Goal: Transaction & Acquisition: Obtain resource

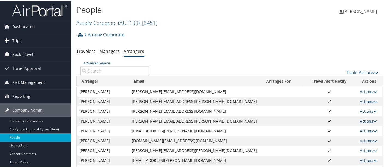
click at [29, 38] on link "Trips" at bounding box center [35, 40] width 71 height 14
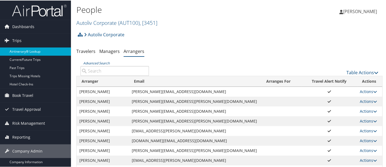
click at [32, 53] on link "Airtinerary® Lookup" at bounding box center [35, 51] width 71 height 8
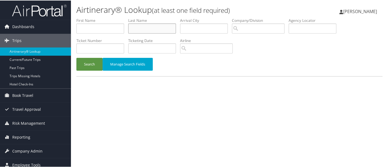
click at [137, 26] on input "text" at bounding box center [152, 28] width 48 height 10
type input "card"
click at [76, 57] on button "Search" at bounding box center [89, 63] width 26 height 13
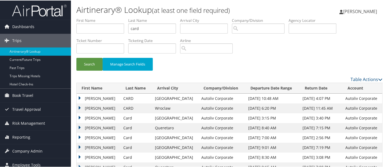
click at [78, 96] on td "GARY ANDREW" at bounding box center [99, 98] width 44 height 10
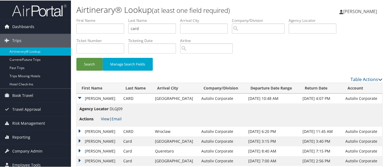
click at [104, 118] on link "View" at bounding box center [105, 118] width 8 height 5
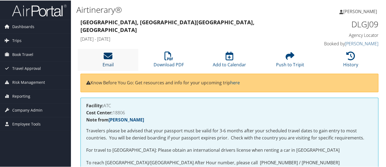
click at [108, 63] on link "Email" at bounding box center [107, 60] width 11 height 13
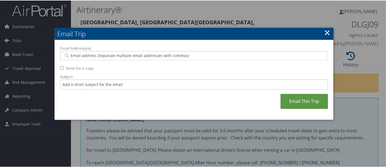
click at [105, 55] on input "Email Address(es):" at bounding box center [194, 54] width 261 height 5
type input "deb"
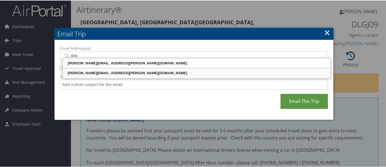
click at [110, 68] on div "[PERSON_NAME][EMAIL_ADDRESS][PERSON_NAME][DOMAIN_NAME]" at bounding box center [197, 72] width 266 height 8
type input "[PERSON_NAME][EMAIL_ADDRESS][PERSON_NAME][DOMAIN_NAME]"
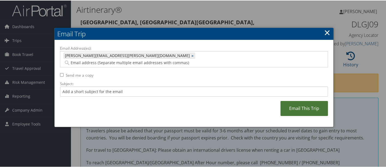
click at [304, 100] on link "Email This Trip" at bounding box center [303, 107] width 47 height 15
